Goal: Register for event/course

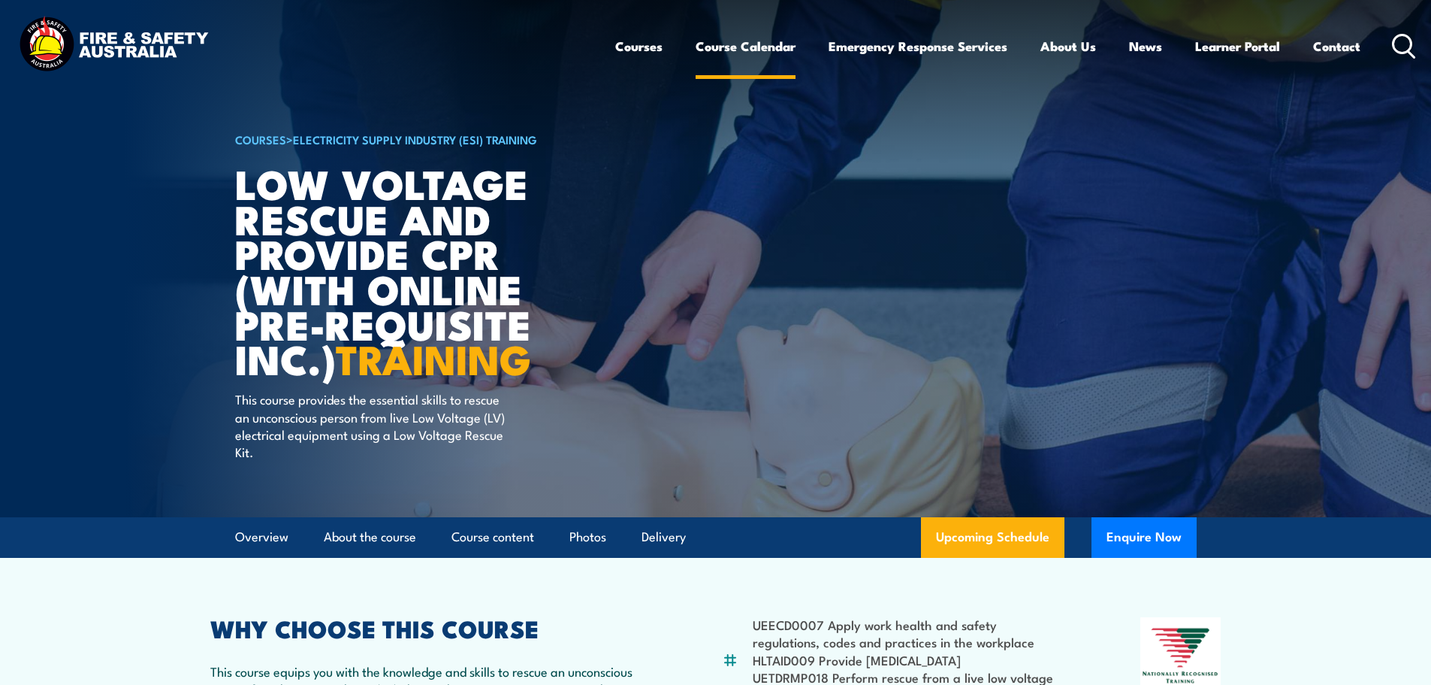
click at [775, 49] on link "Course Calendar" at bounding box center [746, 46] width 100 height 40
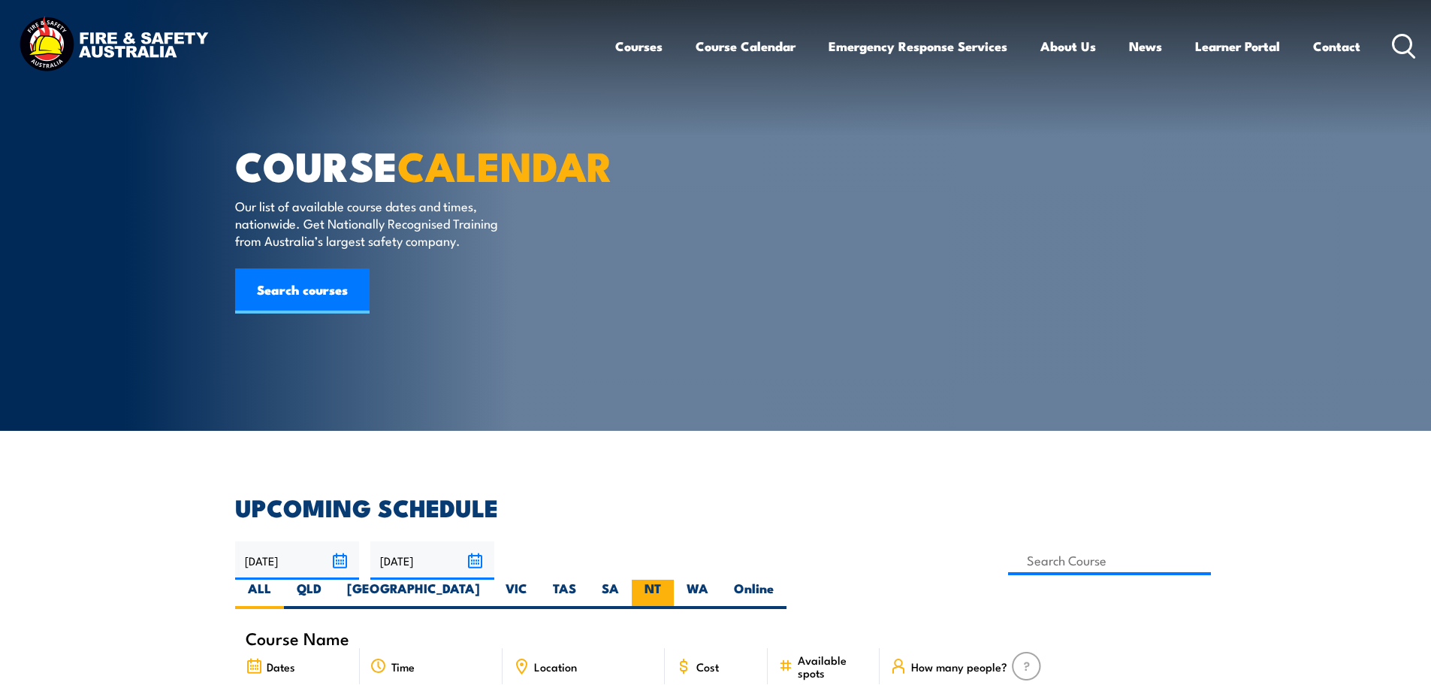
click at [674, 579] on label "NT" at bounding box center [653, 593] width 42 height 29
click at [671, 579] on input "NT" at bounding box center [666, 584] width 10 height 10
radio input "true"
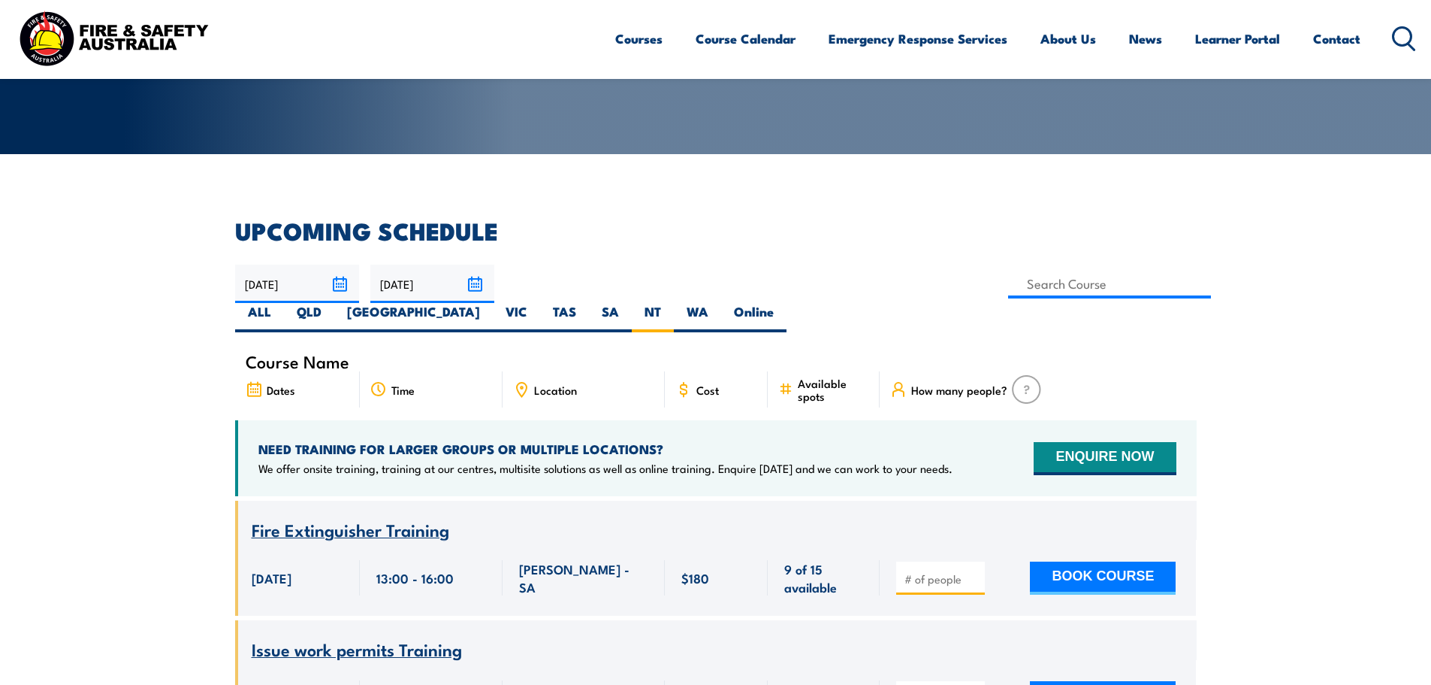
scroll to position [301, 0]
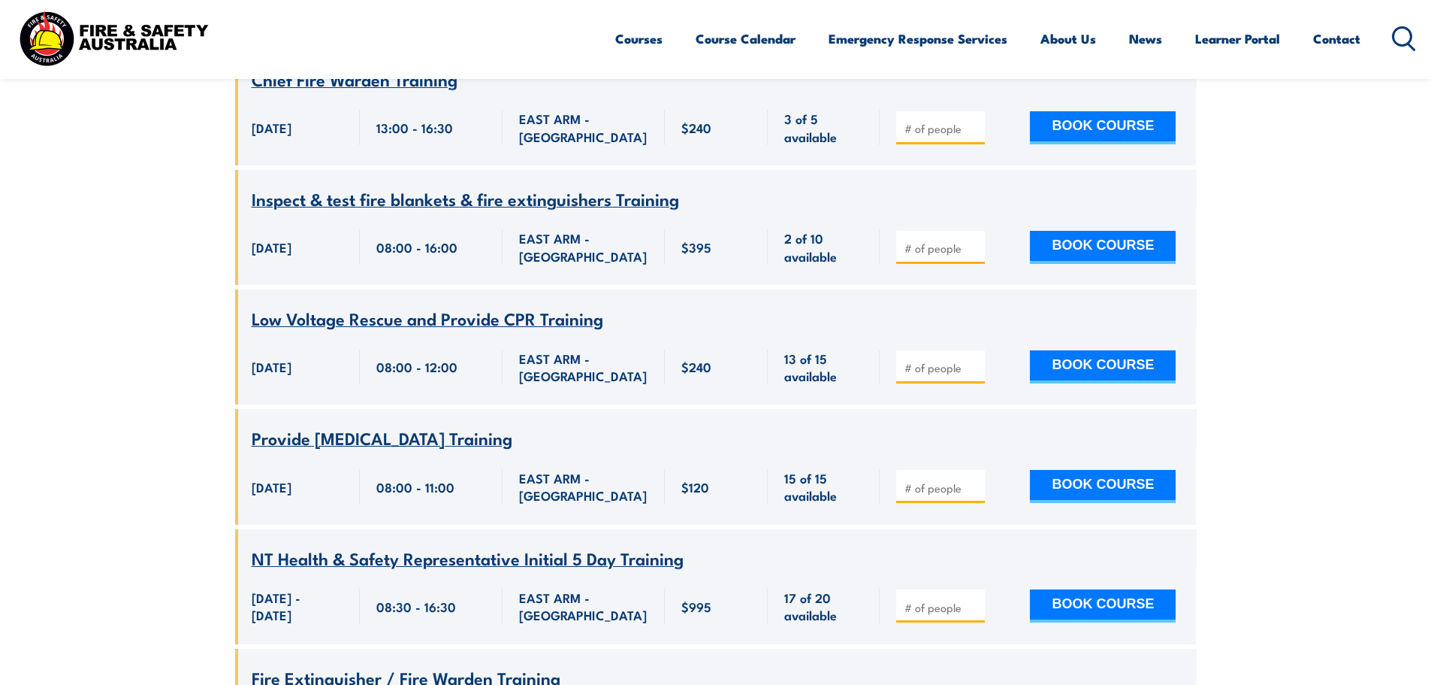
scroll to position [1773, 0]
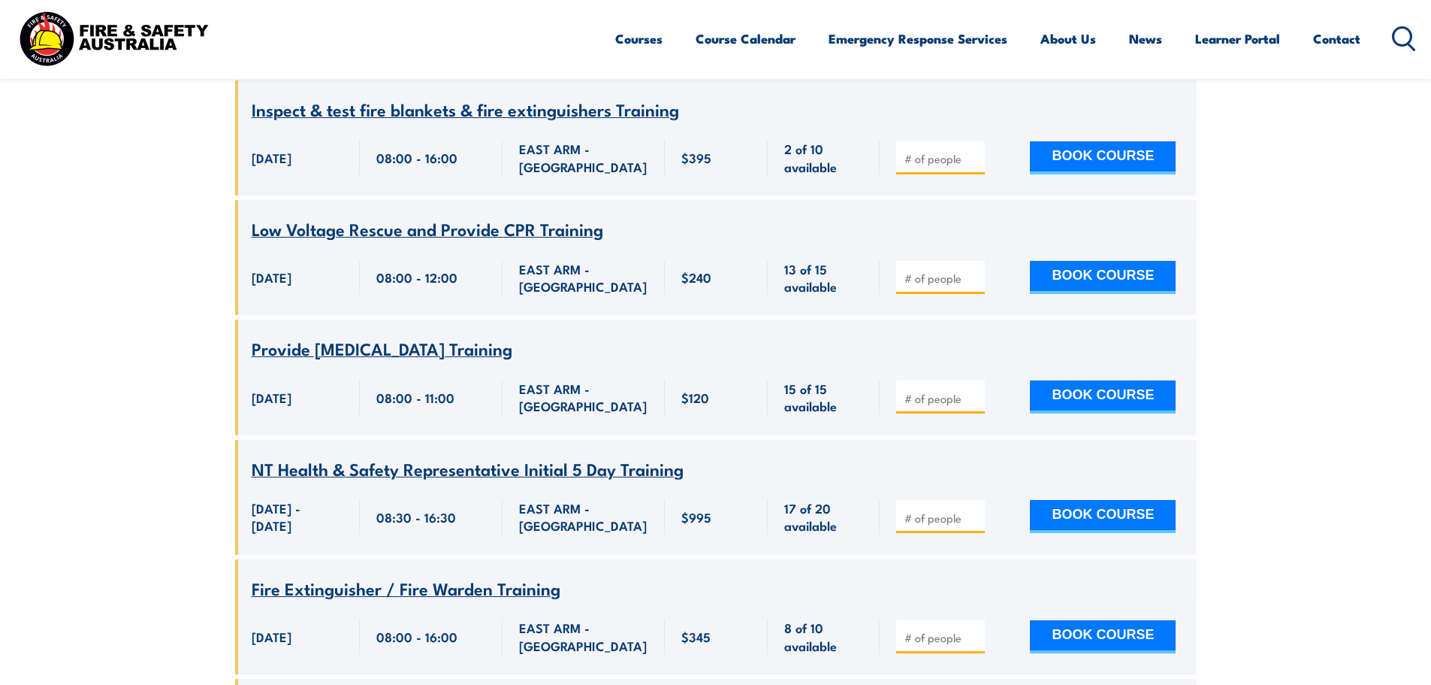
click at [946, 271] on input "number" at bounding box center [942, 278] width 75 height 15
type input "1"
drag, startPoint x: 161, startPoint y: 263, endPoint x: 154, endPoint y: 219, distance: 44.8
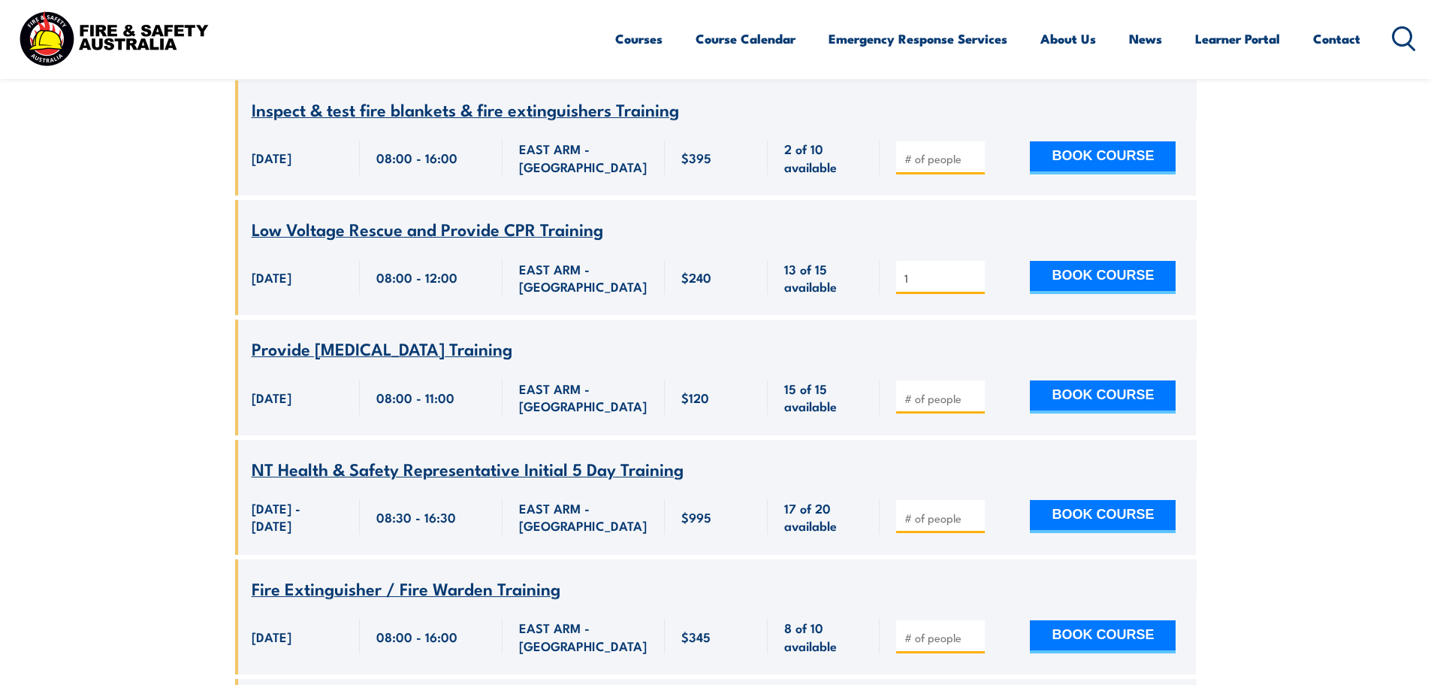
drag, startPoint x: 609, startPoint y: 201, endPoint x: 247, endPoint y: 180, distance: 362.8
click at [247, 200] on div "Course Name Low Voltage Rescue and Provide CPR Training" at bounding box center [716, 219] width 962 height 39
copy span "Low Voltage Rescue and Provide CPR Training"
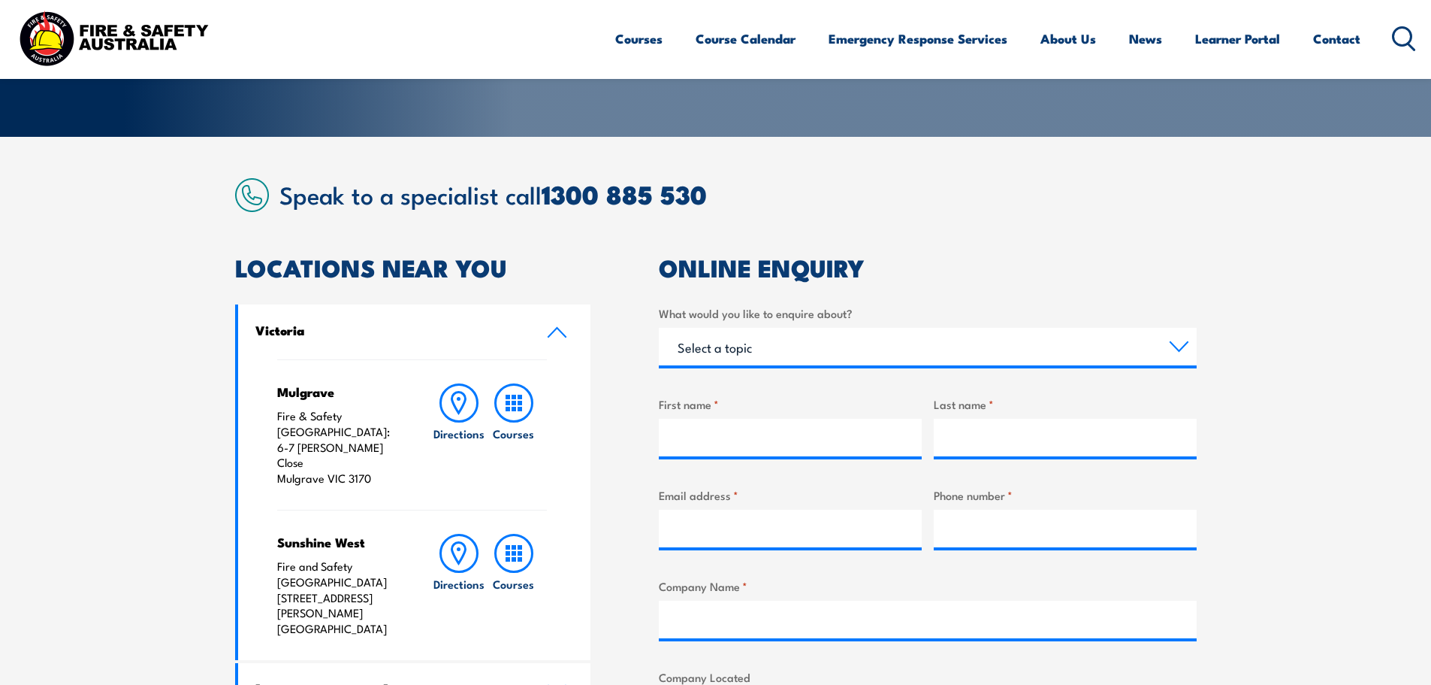
scroll to position [301, 0]
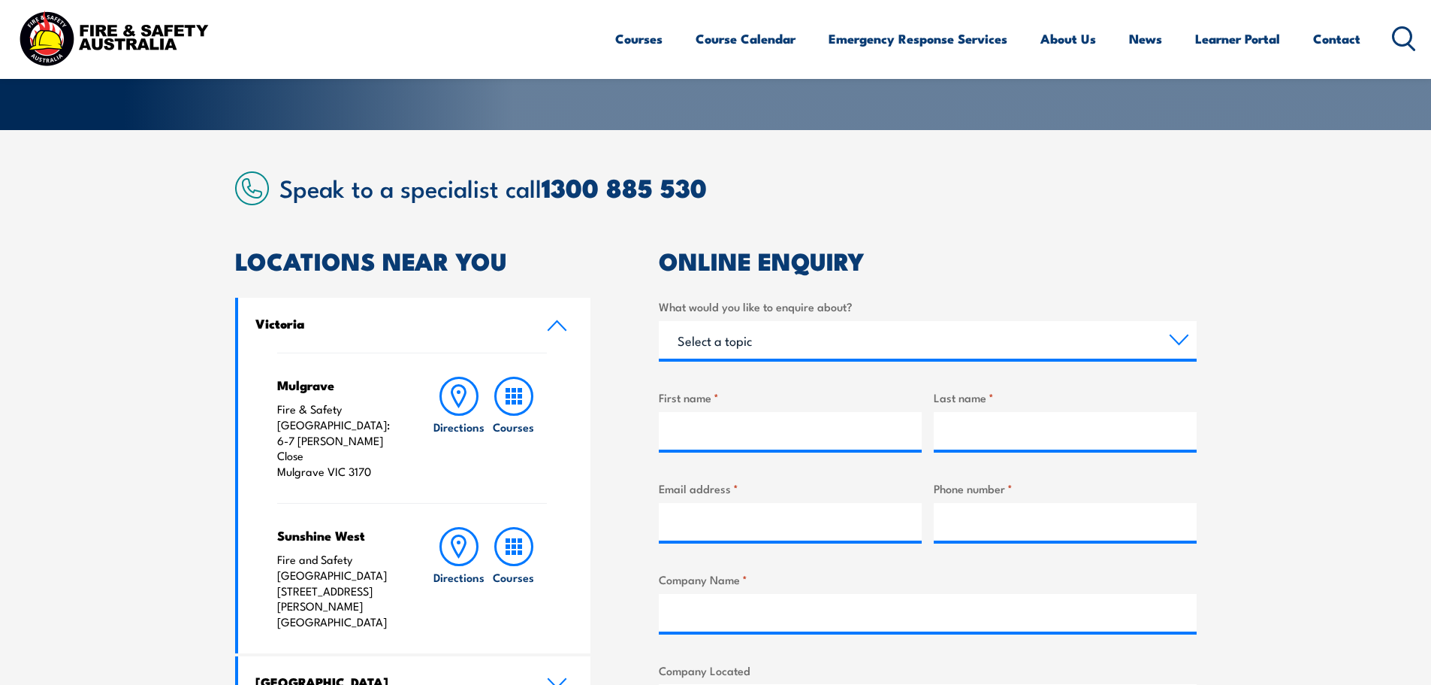
click at [564, 319] on link "Victoria" at bounding box center [414, 325] width 353 height 55
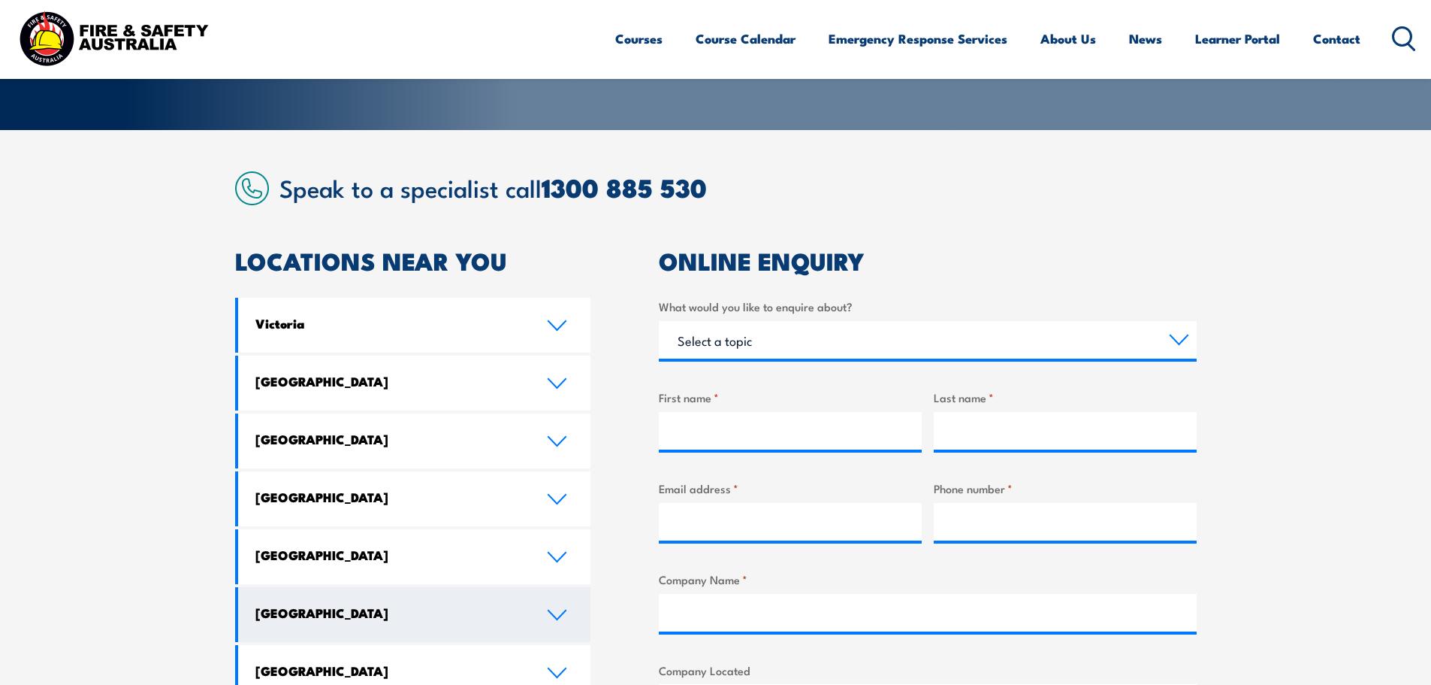
scroll to position [451, 0]
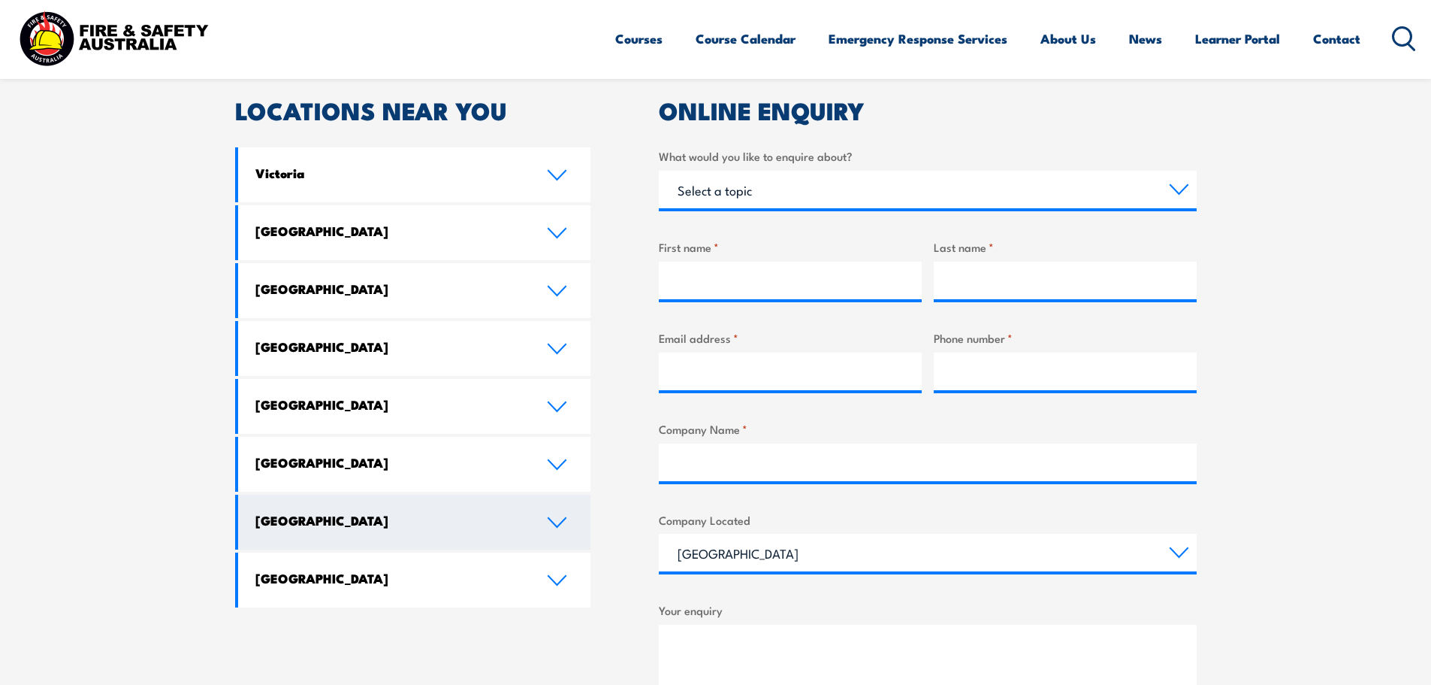
click at [550, 534] on link "Northern Territory" at bounding box center [414, 521] width 353 height 55
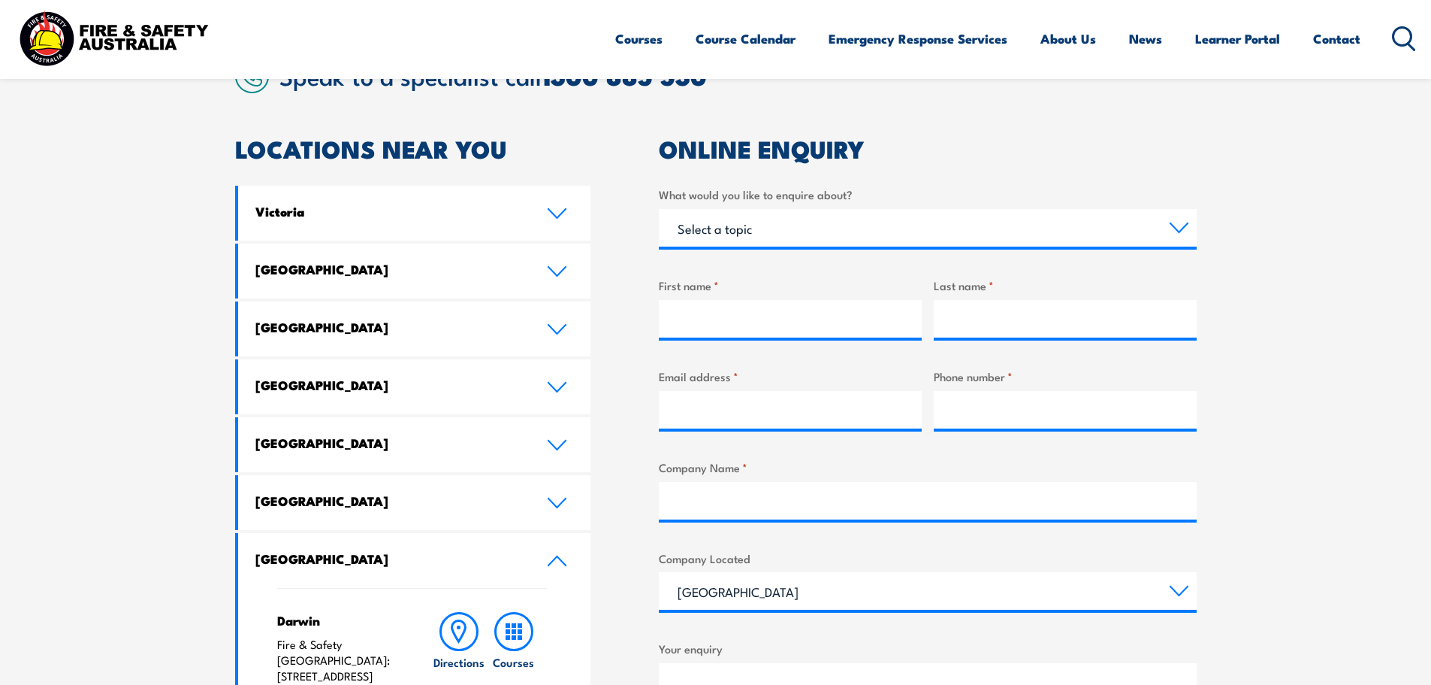
scroll to position [376, 0]
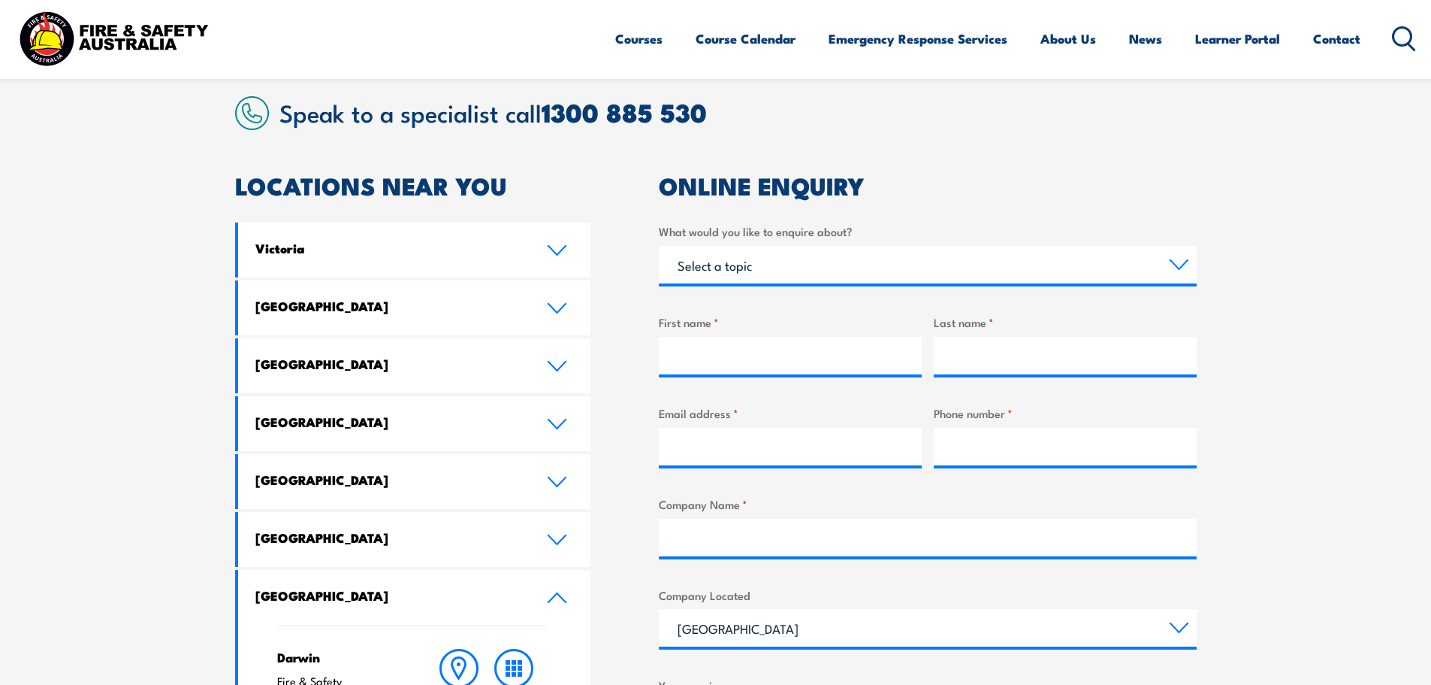
click at [104, 356] on section "Speak to a specialist call 1300 885 530 LOCATIONS NEAR YOU Victoria Mulgrave Fi…" at bounding box center [715, 529] width 1431 height 948
click at [1286, 295] on section "Speak to a specialist call 1300 885 530 LOCATIONS NEAR YOU Victoria Mulgrave Fi…" at bounding box center [715, 529] width 1431 height 948
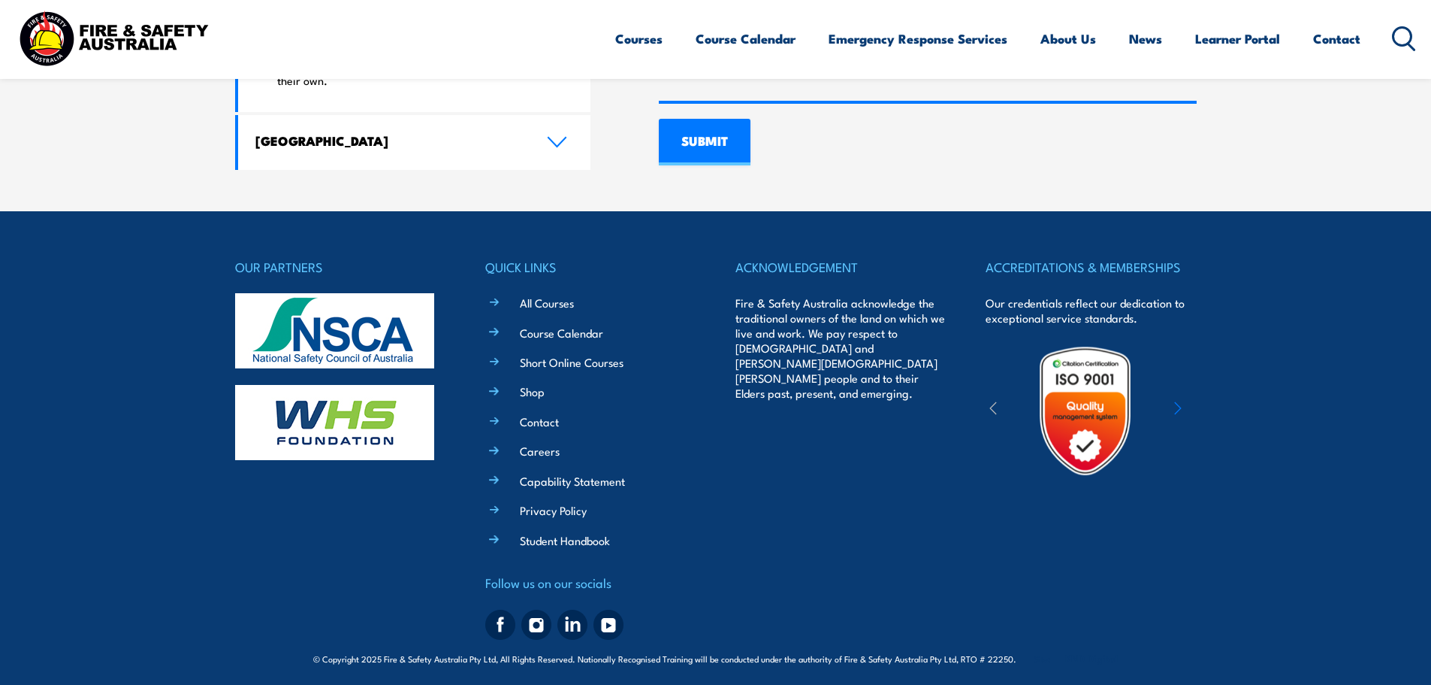
scroll to position [1168, 0]
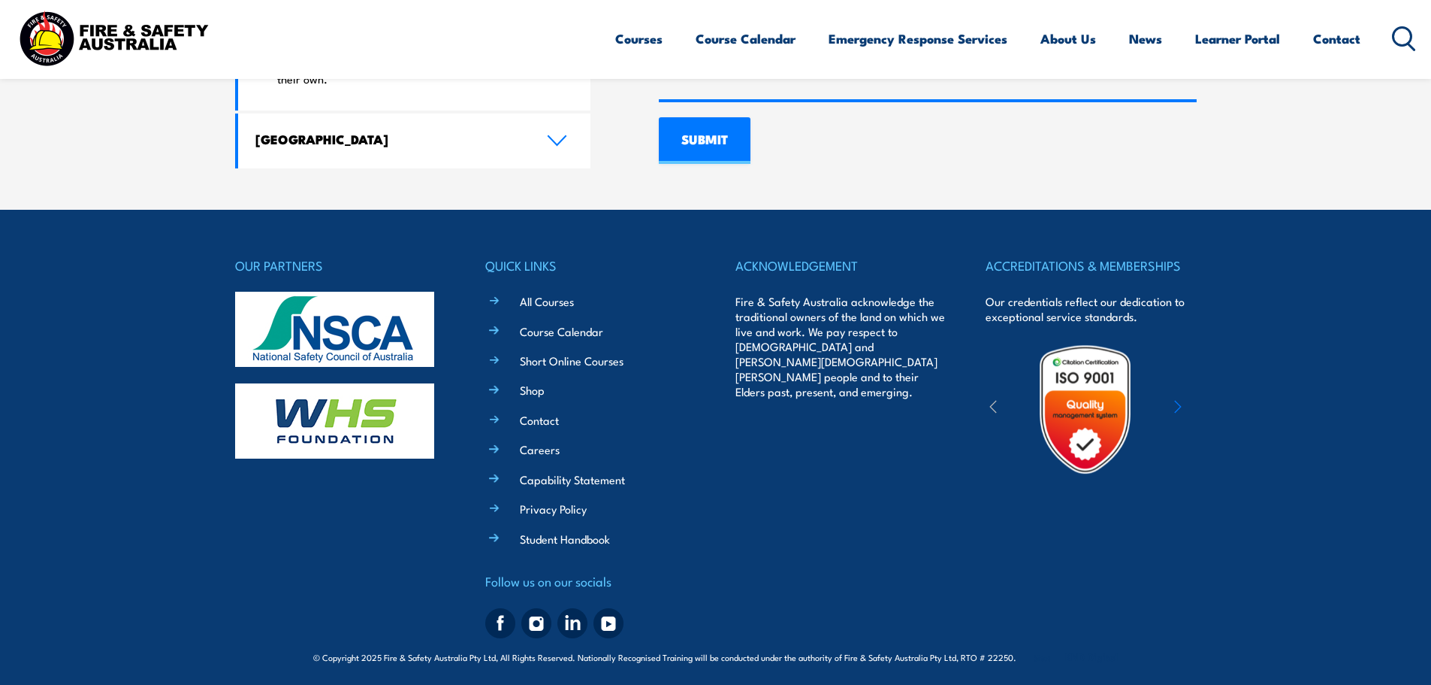
click at [507, 418] on li "Contact" at bounding box center [601, 418] width 189 height 17
click at [545, 419] on link "Contact" at bounding box center [539, 420] width 39 height 16
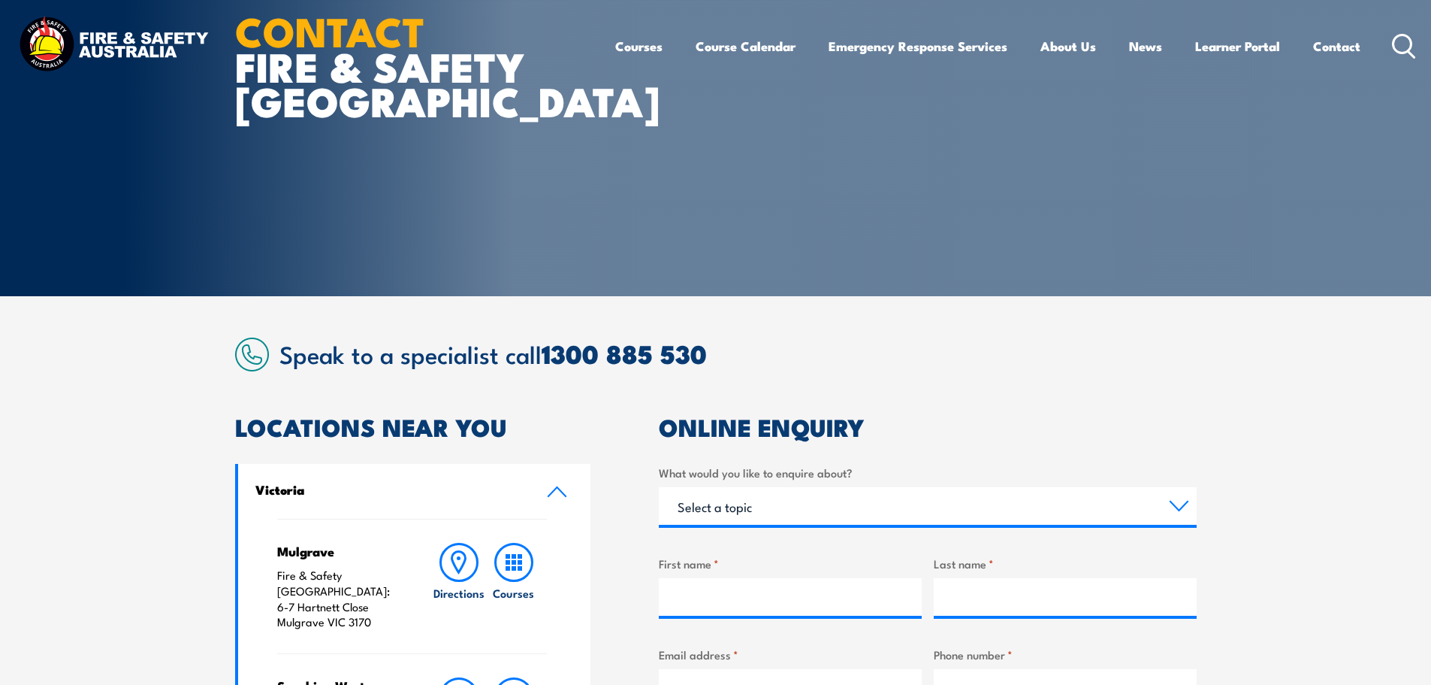
scroll to position [301, 0]
